Goal: Navigation & Orientation: Understand site structure

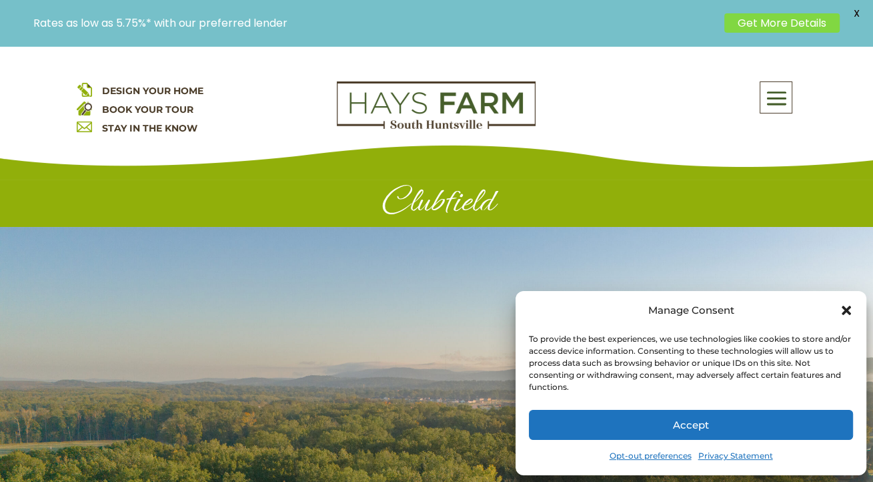
click at [844, 309] on icon "Close dialog" at bounding box center [846, 309] width 9 height 9
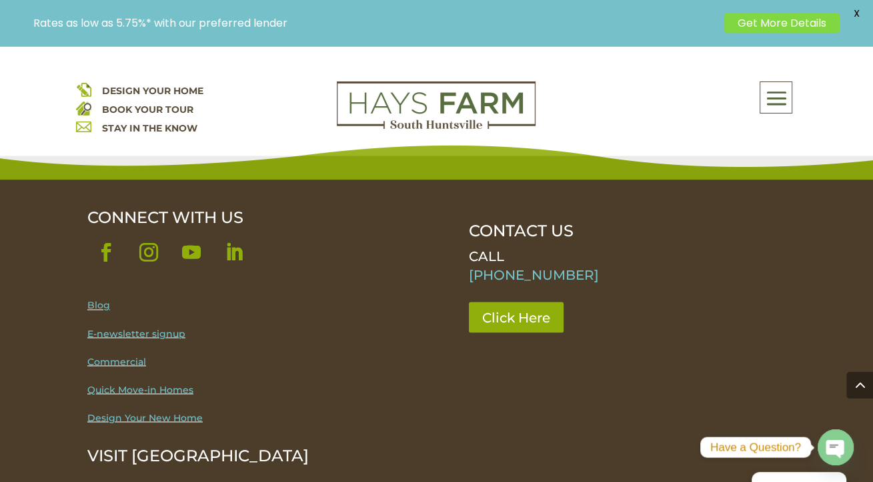
scroll to position [1868, 0]
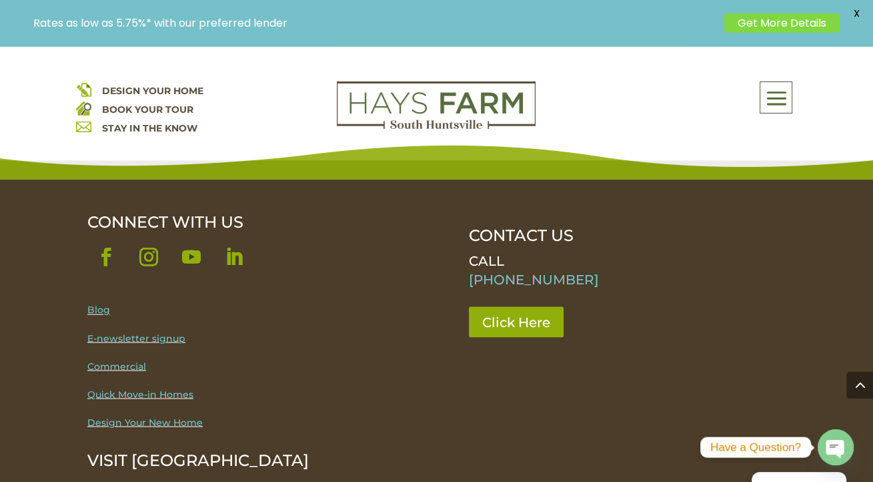
click at [98, 303] on link "Blog" at bounding box center [98, 309] width 23 height 12
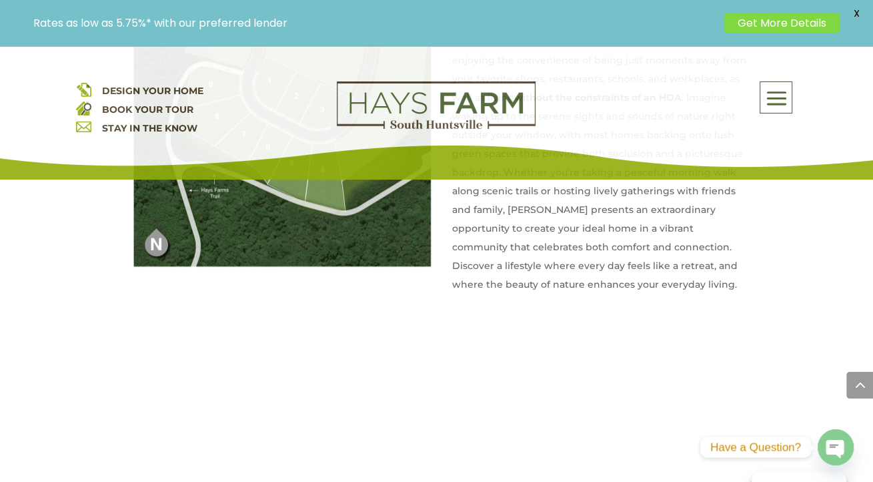
scroll to position [1067, 0]
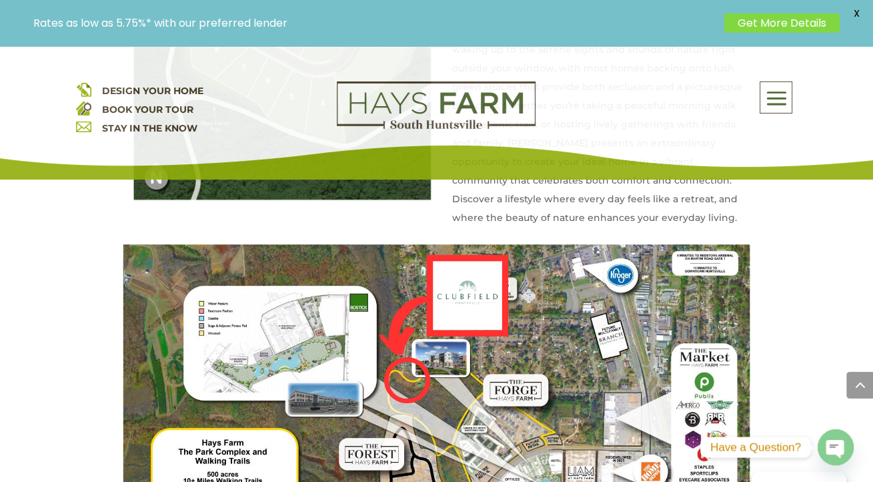
click at [296, 314] on img at bounding box center [436, 412] width 628 height 336
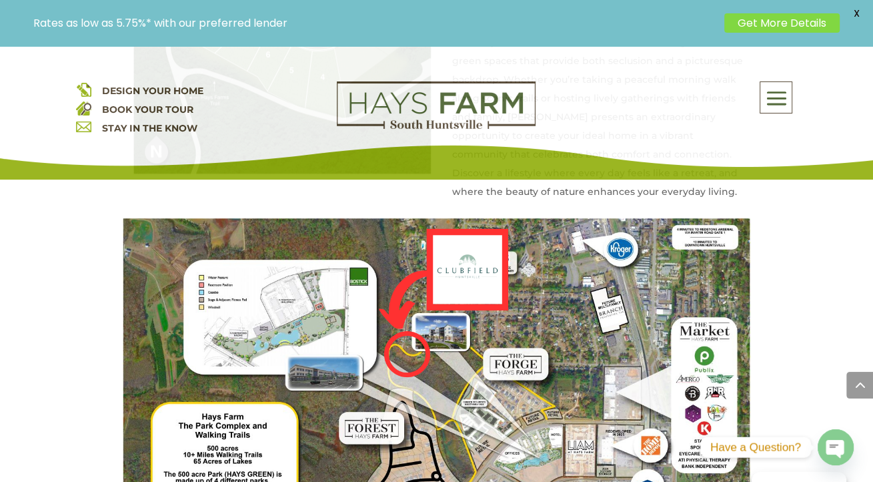
scroll to position [1113, 0]
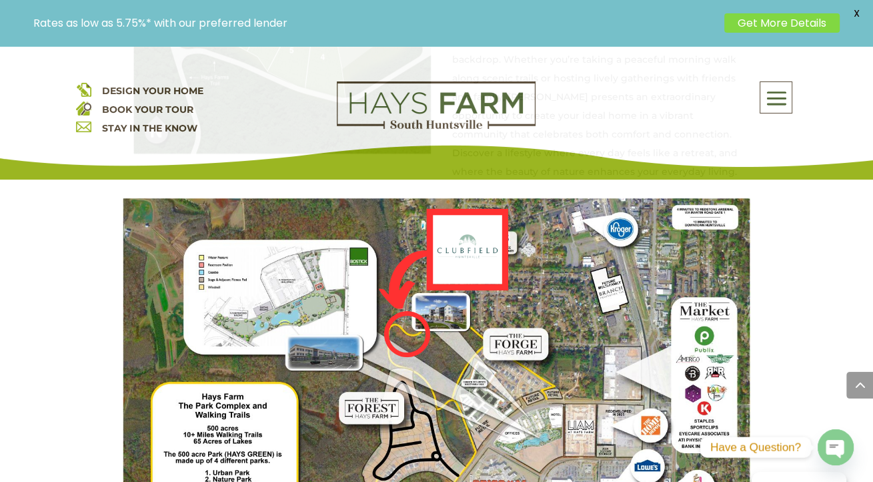
drag, startPoint x: 365, startPoint y: 327, endPoint x: 361, endPoint y: 316, distance: 12.0
click at [361, 316] on img at bounding box center [436, 366] width 628 height 336
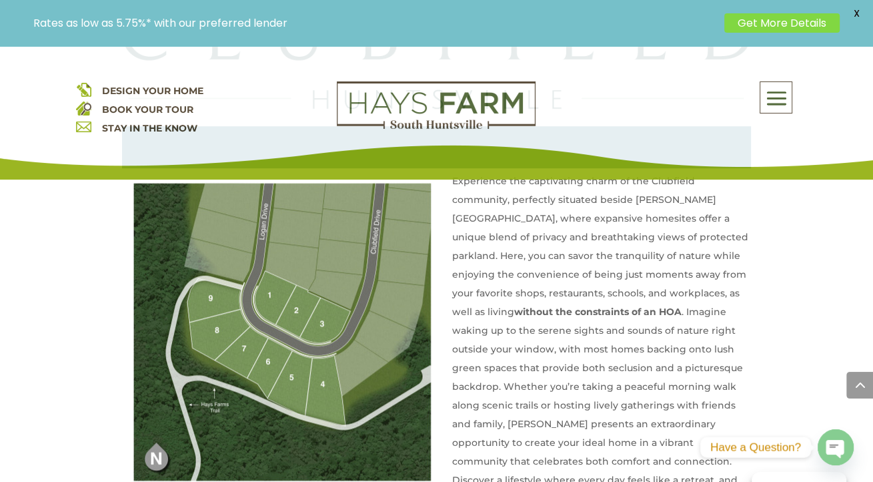
scroll to position [780, 0]
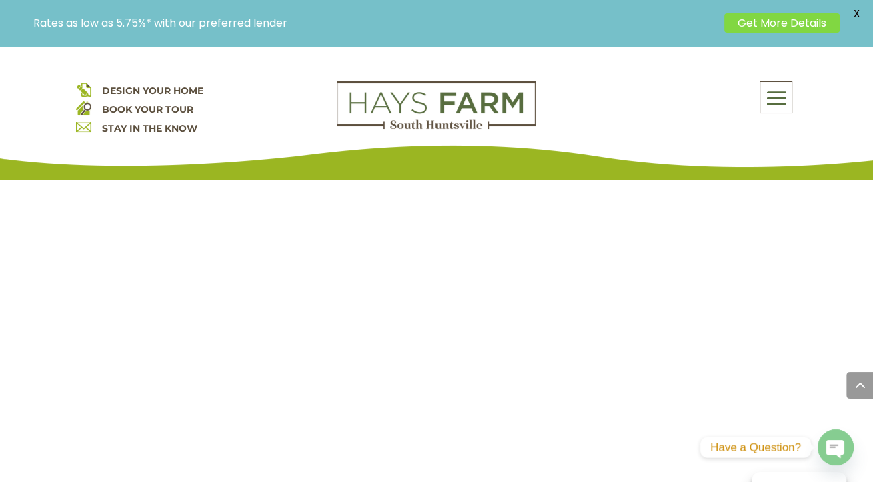
scroll to position [1267, 0]
